Goal: Check status: Check status

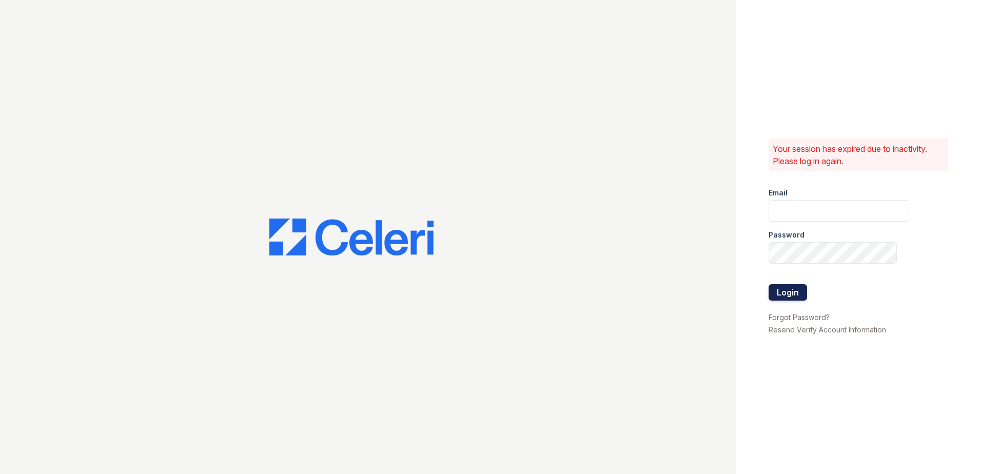
type input "[EMAIL_ADDRESS][DOMAIN_NAME]"
click at [790, 289] on button "Login" at bounding box center [788, 292] width 38 height 16
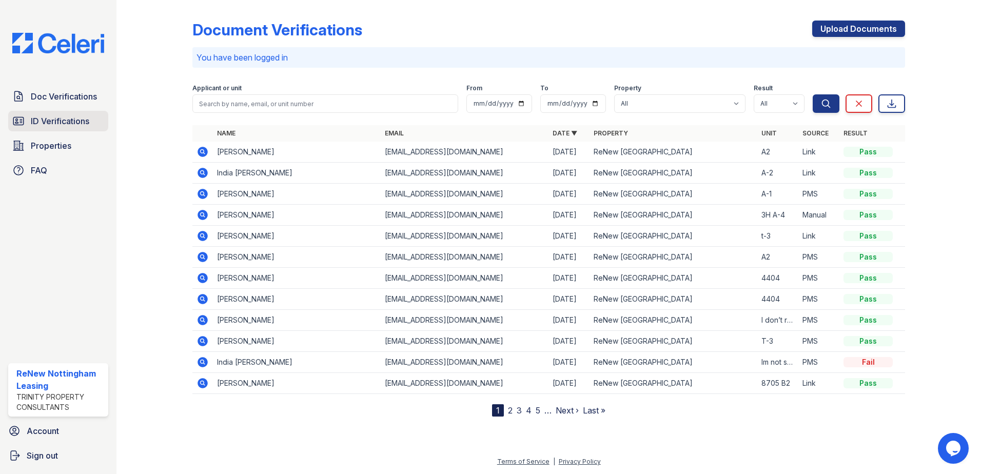
click at [45, 121] on span "ID Verifications" at bounding box center [60, 121] width 59 height 12
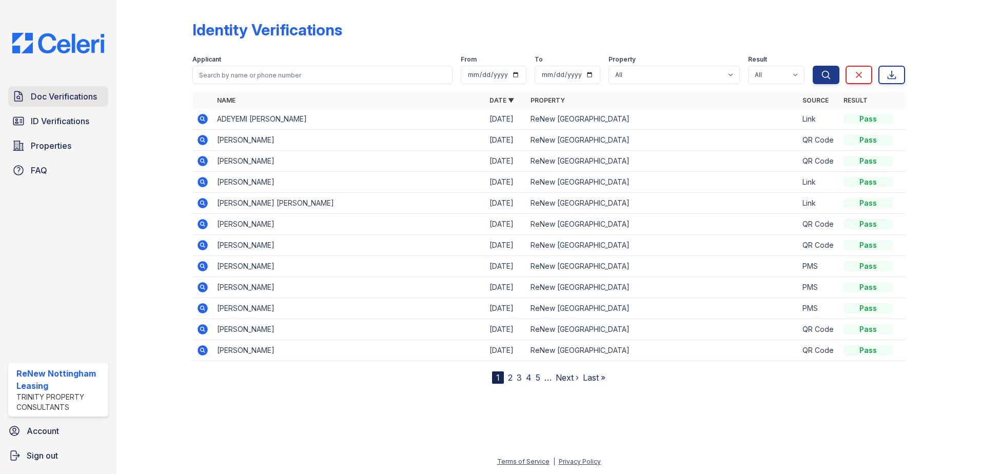
click at [49, 103] on span "Doc Verifications" at bounding box center [64, 96] width 66 height 12
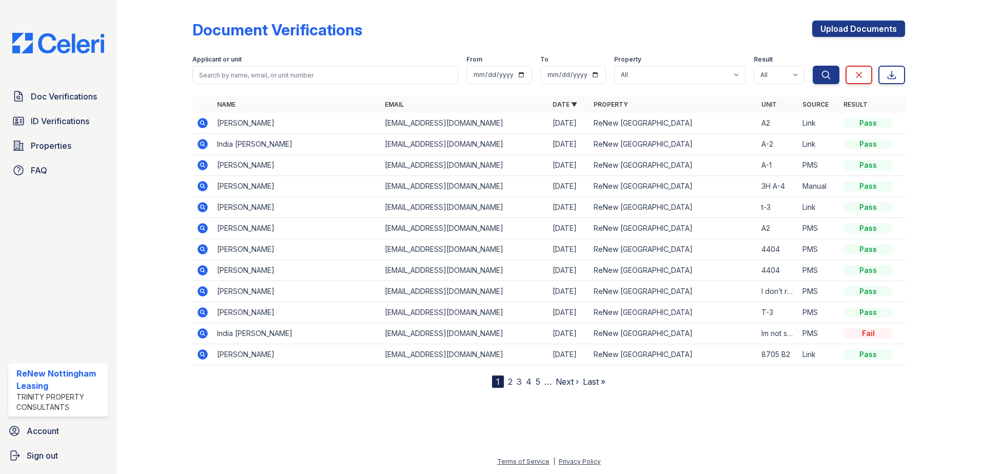
click at [207, 123] on icon at bounding box center [203, 123] width 10 height 10
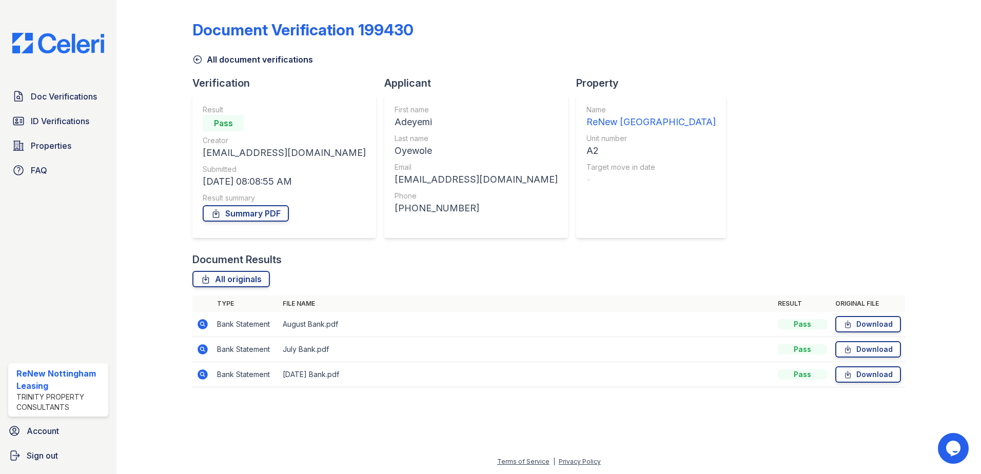
click at [204, 375] on icon at bounding box center [203, 374] width 12 height 12
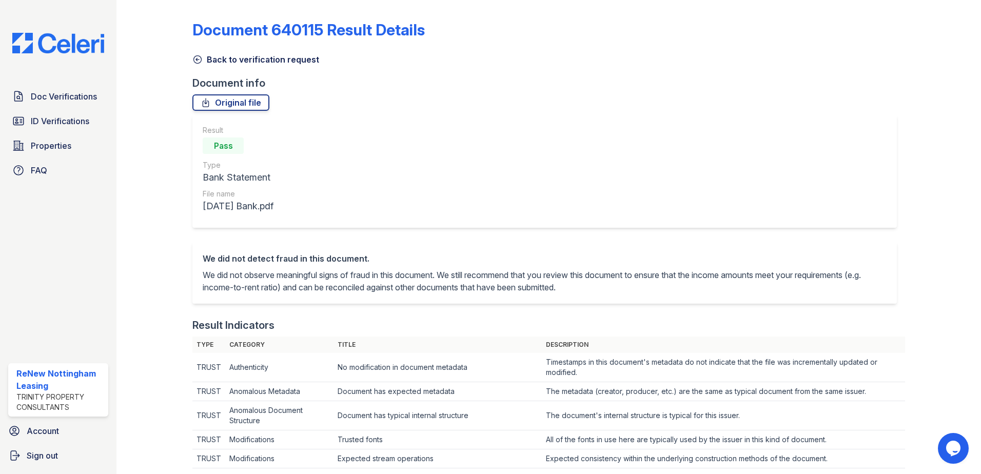
click at [197, 56] on icon at bounding box center [198, 60] width 8 height 8
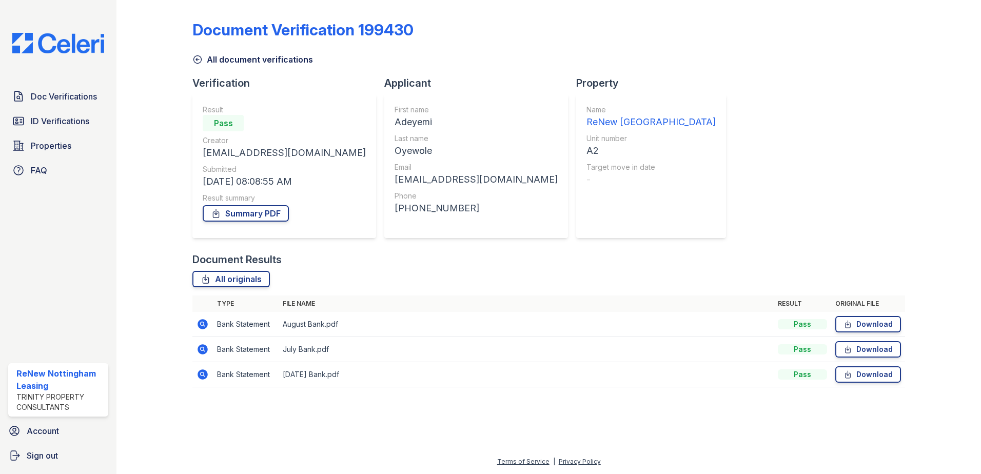
click at [199, 60] on icon at bounding box center [198, 60] width 8 height 8
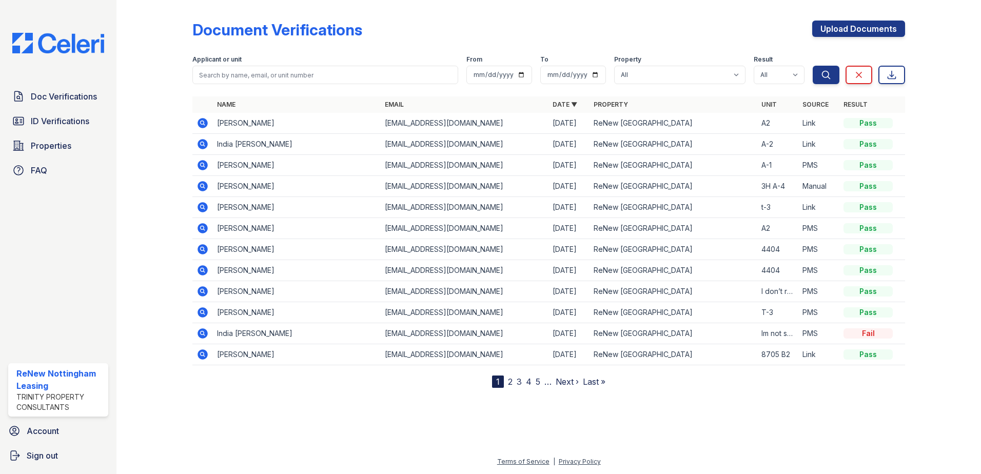
click at [205, 124] on icon at bounding box center [203, 123] width 10 height 10
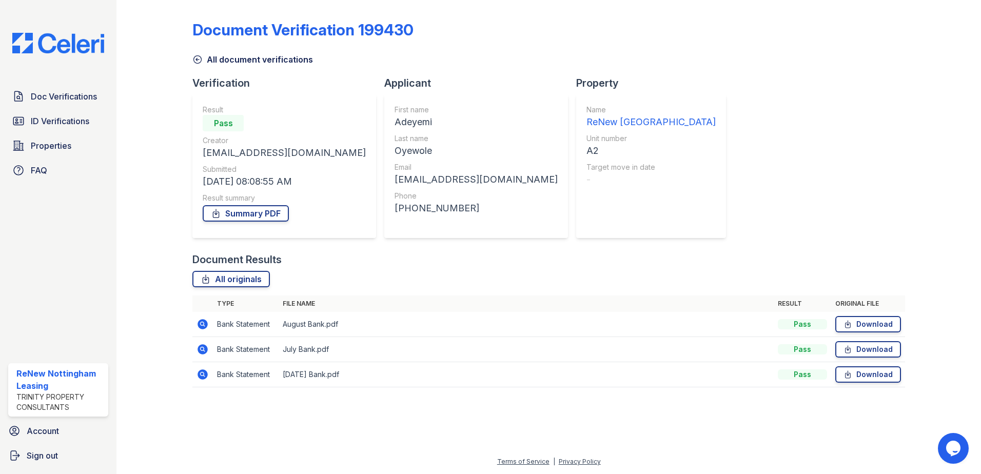
click at [208, 378] on icon at bounding box center [203, 374] width 12 height 12
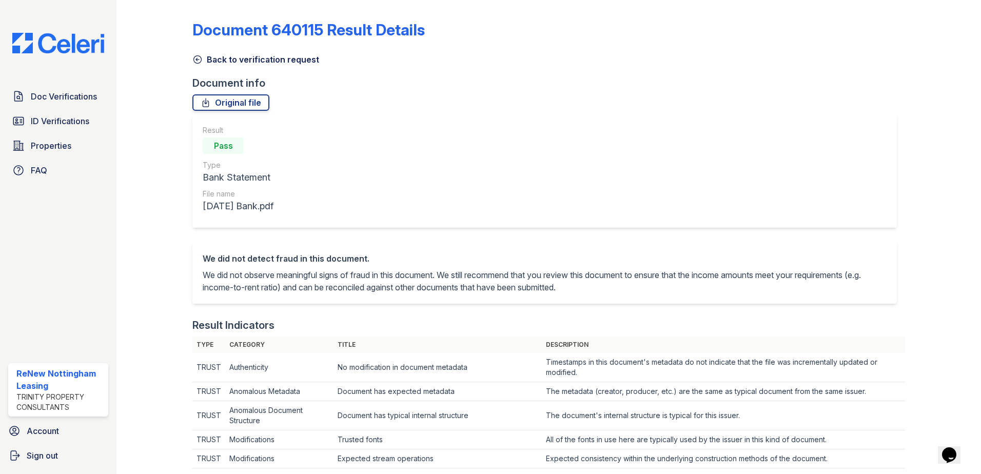
click at [193, 58] on icon at bounding box center [197, 59] width 10 height 10
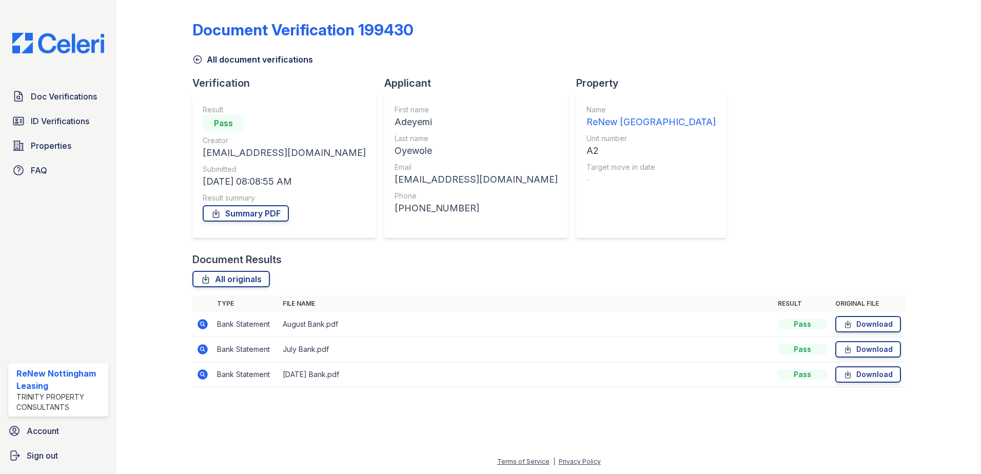
click at [200, 60] on icon at bounding box center [197, 59] width 10 height 10
